Goal: Task Accomplishment & Management: Manage account settings

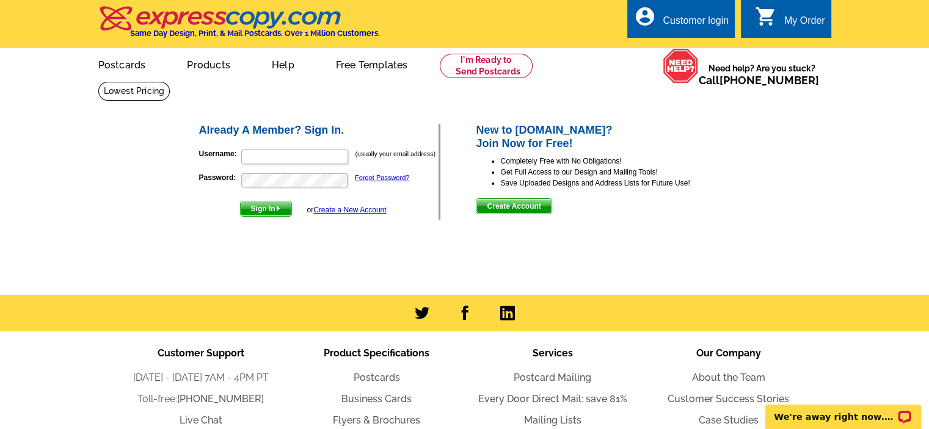
click at [689, 23] on div "Customer login" at bounding box center [695, 23] width 66 height 17
type input "suenelson@edinarealty.com"
click at [274, 206] on span "Sign In" at bounding box center [266, 208] width 51 height 15
